Goal: Task Accomplishment & Management: Manage account settings

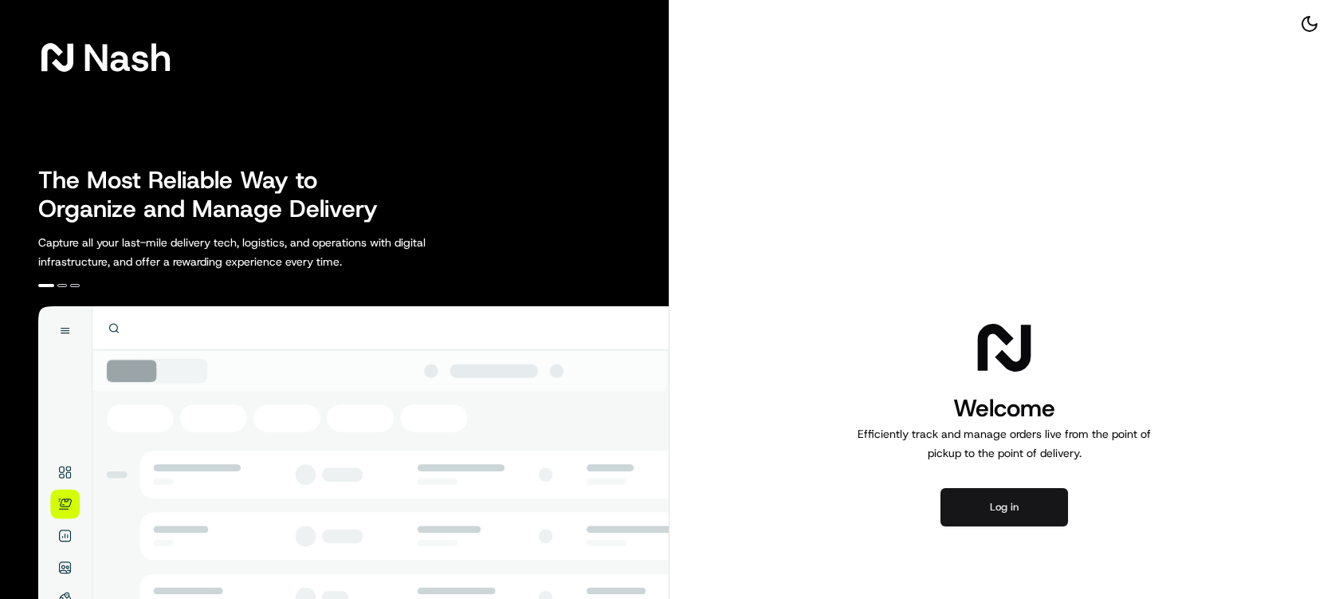
click at [1027, 521] on button "Log in" at bounding box center [1005, 507] width 128 height 38
